Goal: Information Seeking & Learning: Find specific fact

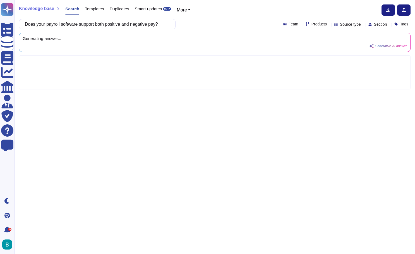
click at [214, 22] on div "Does your payroll software support both positive and negative pay? Team Product…" at bounding box center [215, 24] width 392 height 10
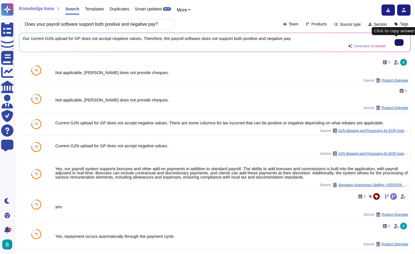
click at [100, 21] on input "Does your payroll software support both positive and negative pay?" at bounding box center [96, 24] width 148 height 10
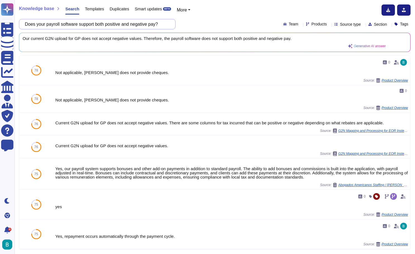
paste input "Will your payroll software allow company messages to print on employee pay stat…"
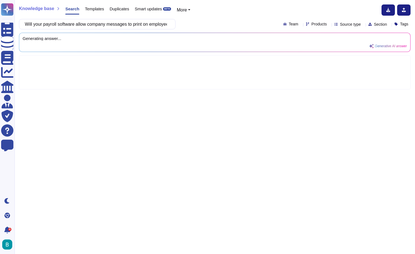
click at [216, 18] on div "Knowledge base Search Templates Duplicates Smart updates BETA More Will your pa…" at bounding box center [215, 127] width 400 height 254
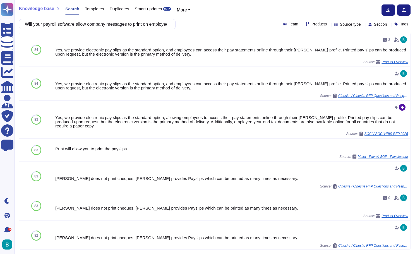
click at [188, 24] on div "Will your payroll software allow company messages to print on employee pay stat…" at bounding box center [215, 24] width 392 height 10
click at [150, 23] on input "Will your payroll software allow company messages to print on employee pay stat…" at bounding box center [96, 24] width 148 height 10
click at [152, 23] on input "Will your payroll software allow company messages to print on employee pay stat…" at bounding box center [96, 24] width 148 height 10
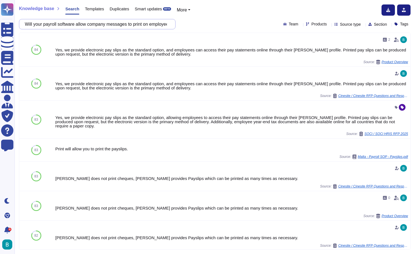
click at [152, 23] on input "Will your payroll software allow company messages to print on employee pay stat…" at bounding box center [96, 24] width 148 height 10
click at [149, 25] on input "Will your payroll software allow company messages to print on employee pay stat…" at bounding box center [96, 24] width 148 height 10
drag, startPoint x: 152, startPoint y: 24, endPoint x: 135, endPoint y: 24, distance: 16.5
click at [135, 24] on input "Will your payroll software allow company messages to print on employee pay stat…" at bounding box center [96, 24] width 148 height 10
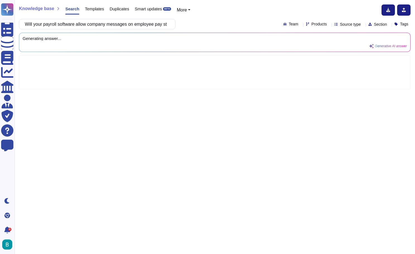
click at [193, 23] on div "Will your payroll software allow company messages on employee pay statements? T…" at bounding box center [215, 24] width 392 height 10
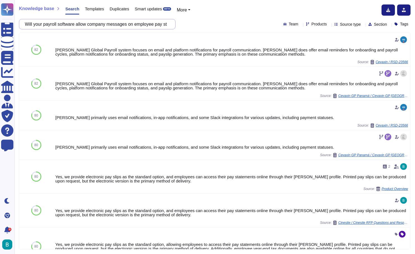
click at [133, 23] on input "Will your payroll software allow company messages on employee pay statements?" at bounding box center [96, 24] width 148 height 10
paste input "Does your payroll software support pay cards to eliminate printed check"
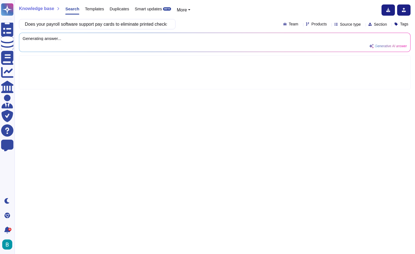
click at [195, 25] on div "Does your payroll software support pay cards to eliminate printed checks? Team …" at bounding box center [215, 24] width 392 height 10
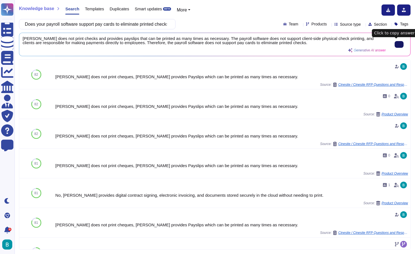
click at [400, 46] on button at bounding box center [399, 44] width 9 height 7
click at [127, 22] on input "Does your payroll software support pay cards to eliminate printed checks?" at bounding box center [96, 24] width 148 height 10
paste input "track employee transfers between pay groups, specially during the same payroll …"
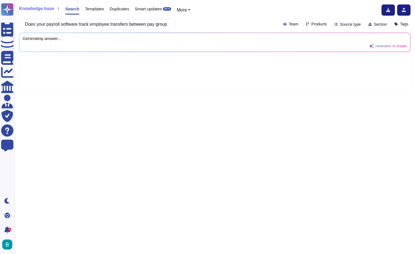
click at [202, 22] on div "Does your payroll software track employee transfers between pay groups, special…" at bounding box center [215, 24] width 392 height 10
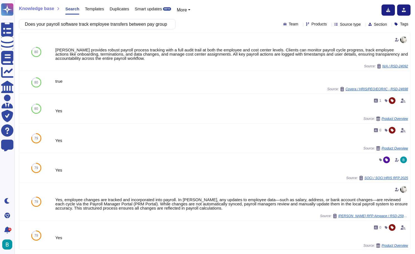
click at [218, 1] on div "Knowledge base Search Templates Duplicates Smart updates BETA More Does your pa…" at bounding box center [215, 127] width 400 height 254
click at [155, 20] on input "Does your payroll software track employee transfers between pay groups, special…" at bounding box center [96, 24] width 148 height 10
click at [223, 16] on div "Knowledge base Search Templates Duplicates Smart updates BETA More Does your pa…" at bounding box center [215, 127] width 400 height 254
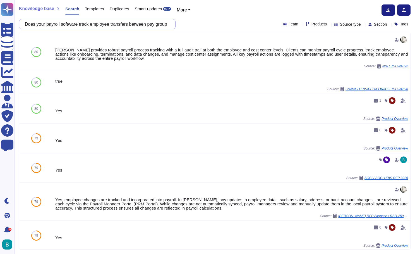
click at [115, 24] on input "Does your payroll software track employee transfers between pay groups, special…" at bounding box center [96, 24] width 148 height 10
paste input "allow a deduction to be either a or a of gross payroll, and can it be a negativ…"
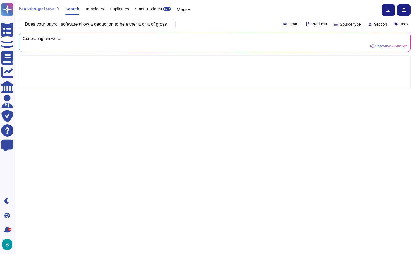
type input "Does your payroll software allow a deduction to be either a or a of gross payro…"
click at [189, 28] on div "Does your payroll software allow a deduction to be either a or a of gross payro…" at bounding box center [215, 24] width 392 height 10
